Goal: Navigation & Orientation: Find specific page/section

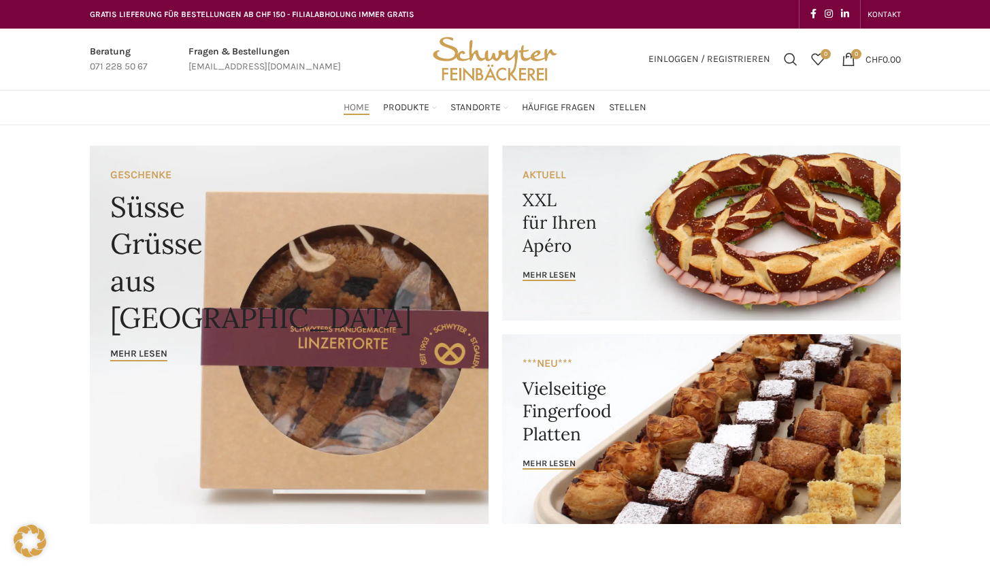
scroll to position [3, 0]
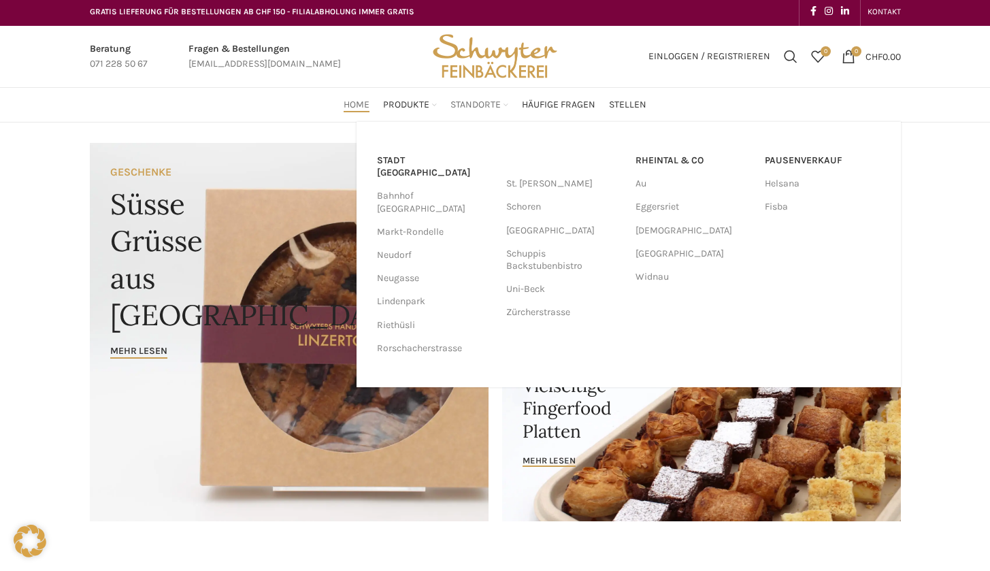
click at [488, 102] on span "Standorte" at bounding box center [475, 105] width 50 height 13
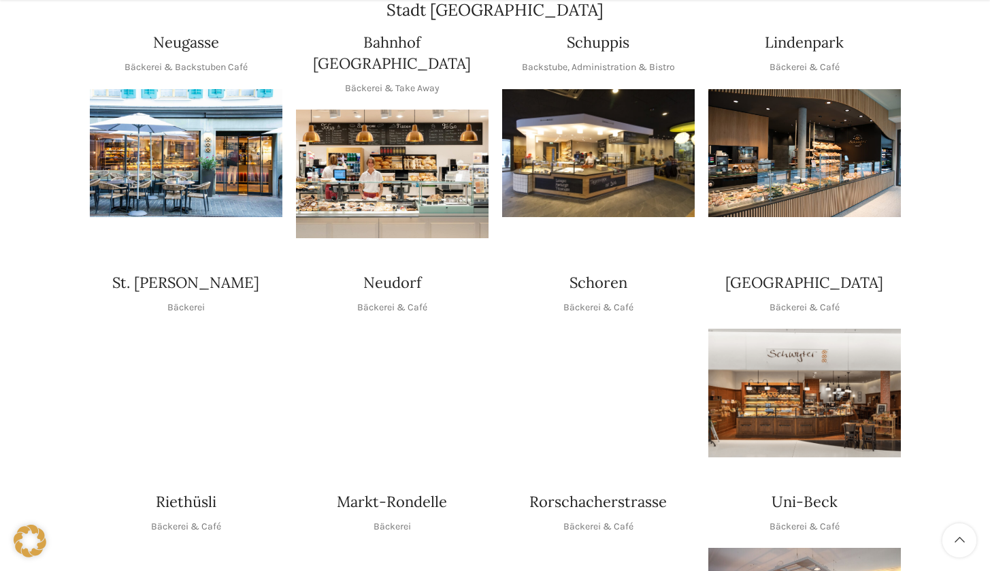
scroll to position [427, 0]
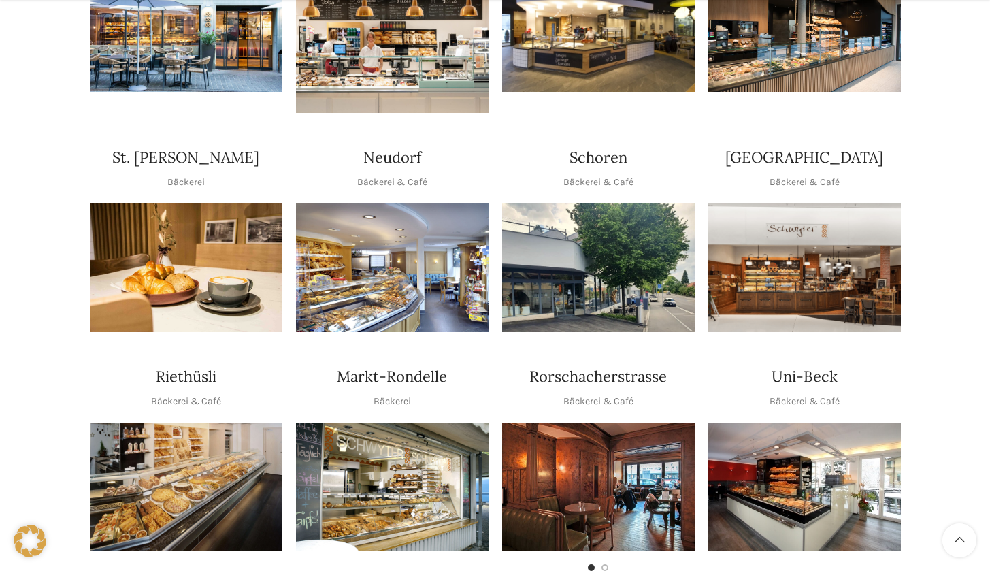
click at [784, 272] on img "1 / 1" at bounding box center [804, 267] width 193 height 129
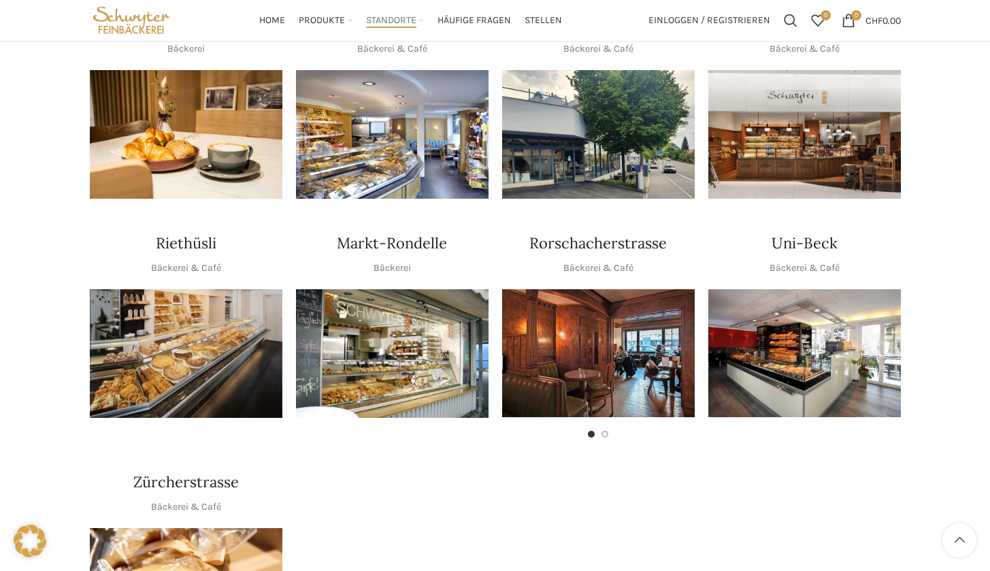
scroll to position [422, 0]
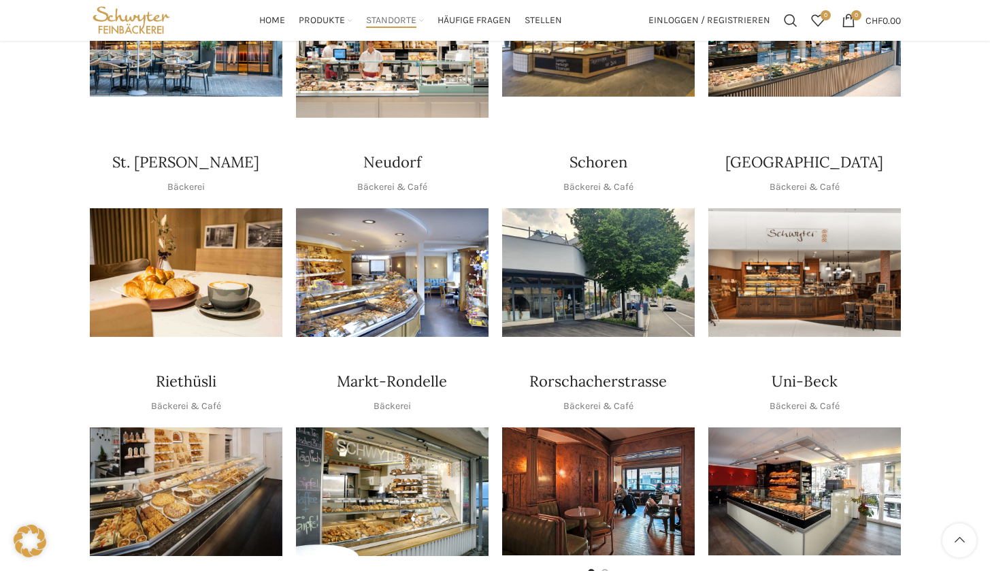
click at [805, 445] on img "1 / 1" at bounding box center [804, 491] width 193 height 128
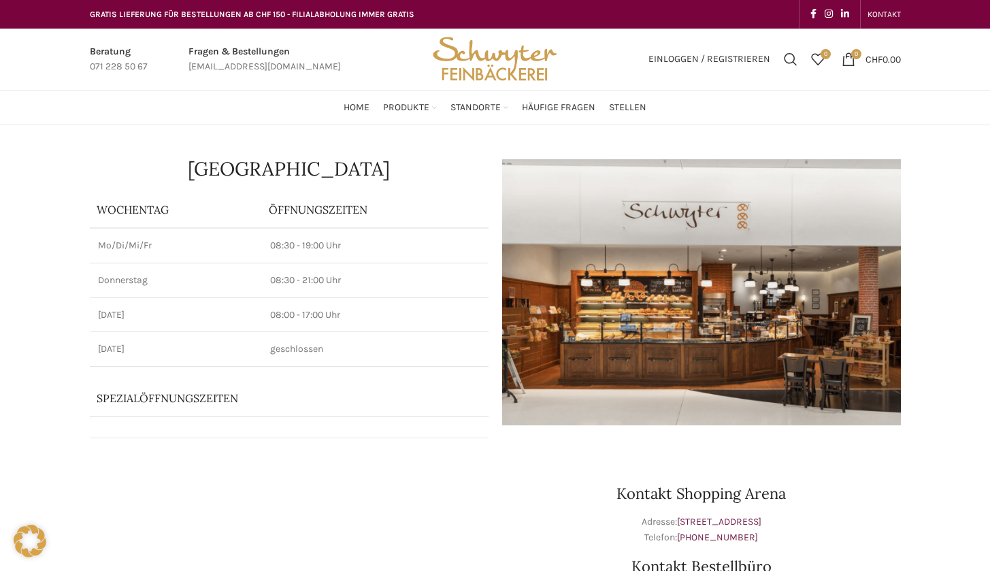
scroll to position [93, 0]
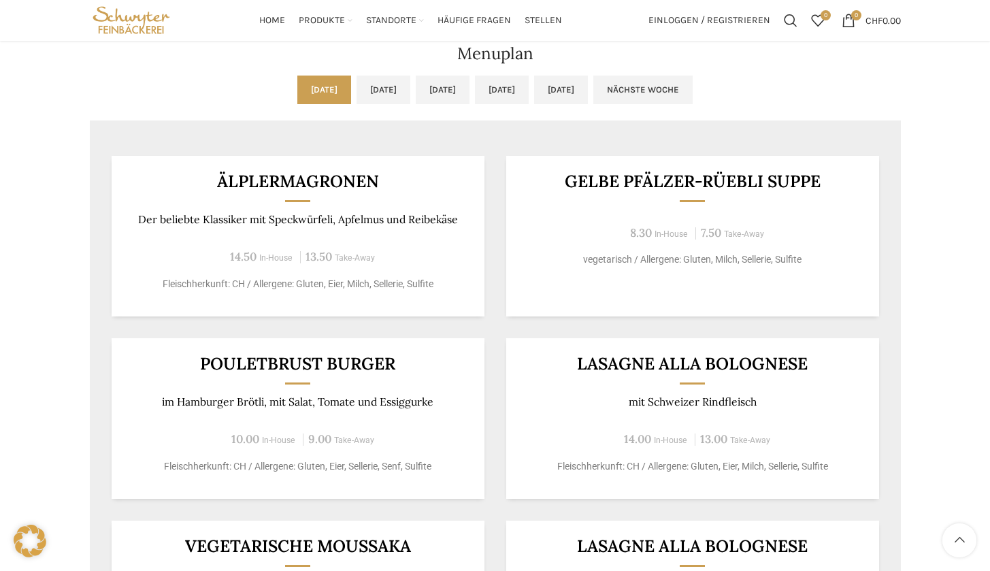
scroll to position [509, 0]
